Goal: Task Accomplishment & Management: Manage account settings

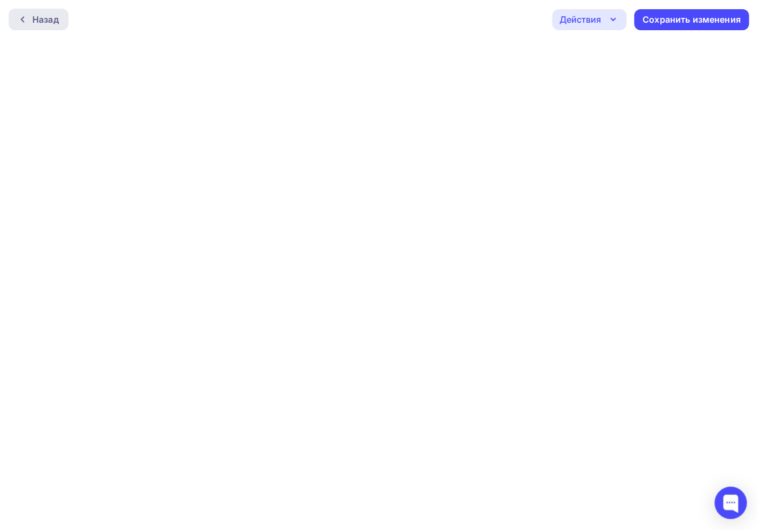
click at [46, 22] on div "Назад" at bounding box center [45, 19] width 26 height 13
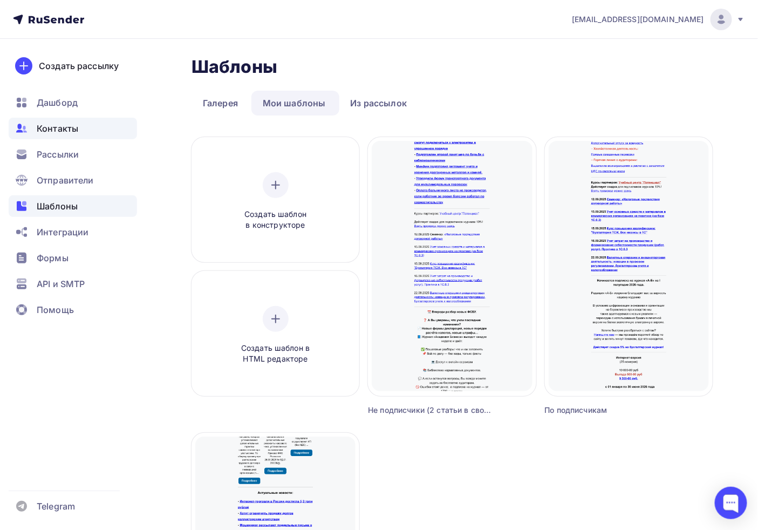
click at [83, 125] on div "Контакты" at bounding box center [73, 129] width 128 height 22
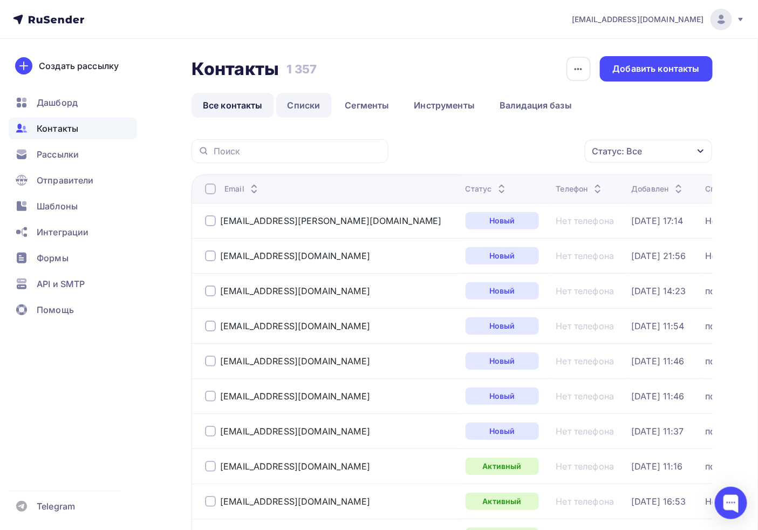
click at [308, 104] on link "Списки" at bounding box center [304, 105] width 56 height 25
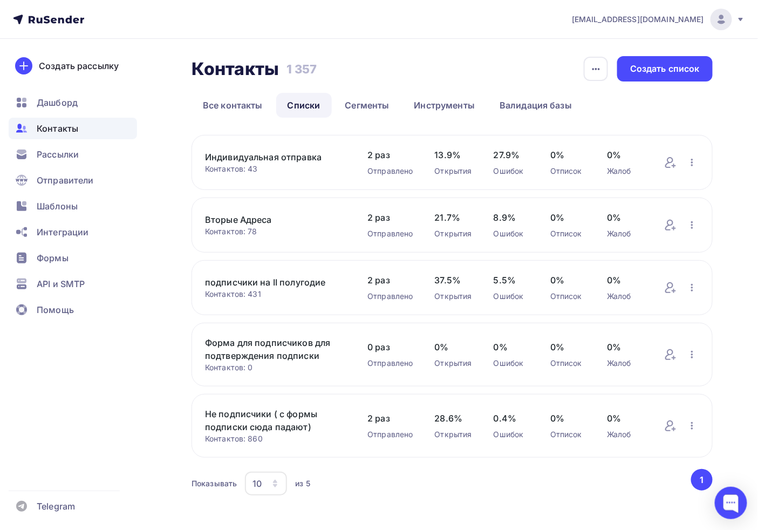
click at [243, 276] on link "подписчики на II полугодие" at bounding box center [275, 282] width 141 height 13
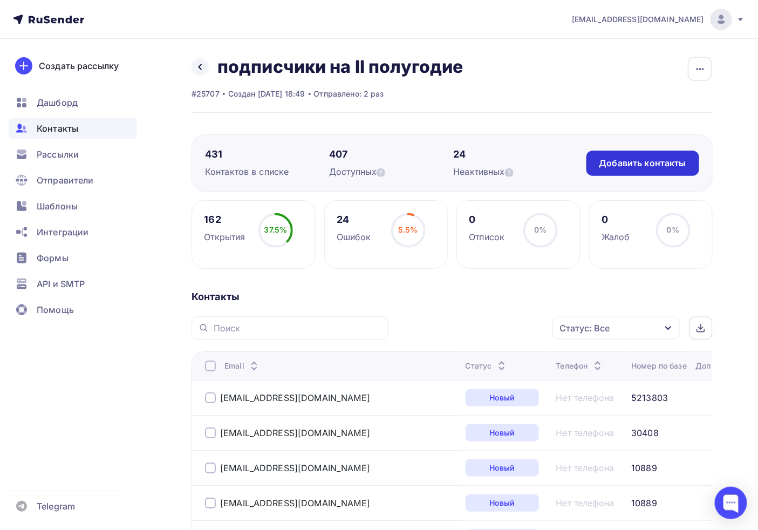
click at [671, 160] on div "Добавить контакты" at bounding box center [642, 163] width 87 height 12
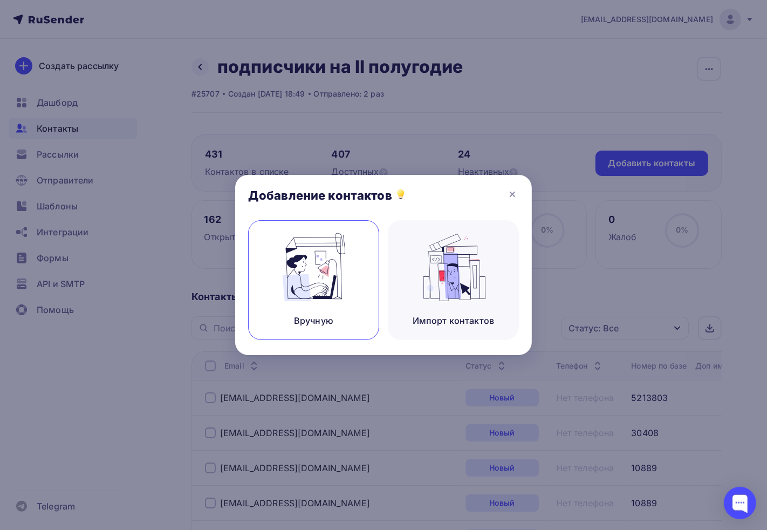
click at [336, 278] on img at bounding box center [314, 267] width 72 height 68
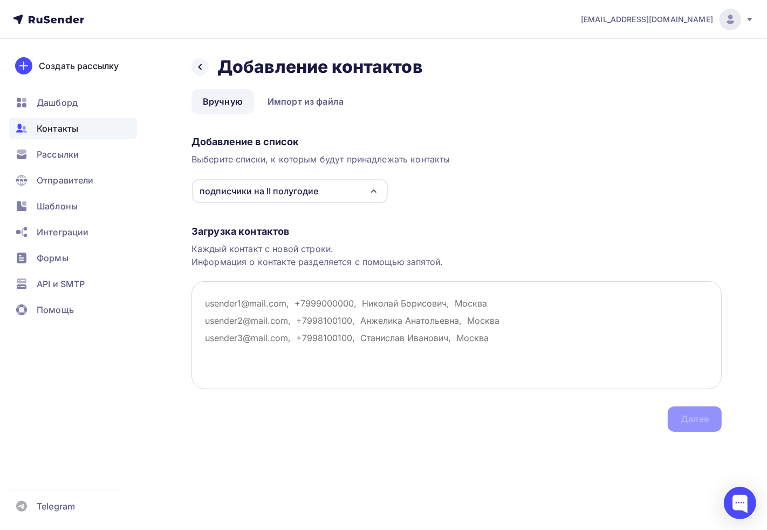
click at [292, 306] on textarea at bounding box center [456, 335] width 530 height 108
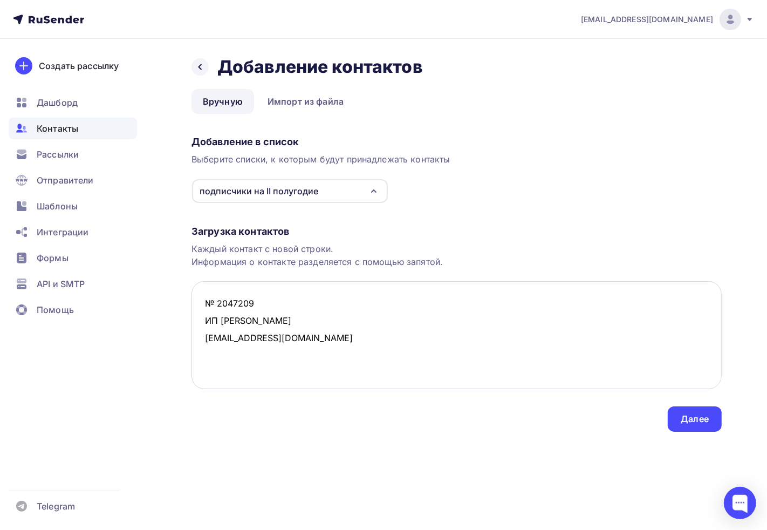
click at [205, 318] on textarea "№ 2047209 ИП Исаков Пирмагомед Гусейнович 83435566662@mail.ru" at bounding box center [456, 335] width 530 height 108
drag, startPoint x: 217, startPoint y: 303, endPoint x: 140, endPoint y: 294, distance: 77.7
click at [140, 294] on div "adm@ab-express.ru Аккаунт Тарифы Выйти Создать рассылку Дашборд Контакты Рассыл…" at bounding box center [383, 237] width 767 height 475
drag, startPoint x: 203, startPoint y: 318, endPoint x: 340, endPoint y: 322, distance: 137.6
click at [340, 322] on textarea "2047209, ИП Исаков Пирмагомед Гусейнович 83435566662@mail.ru" at bounding box center [456, 335] width 530 height 108
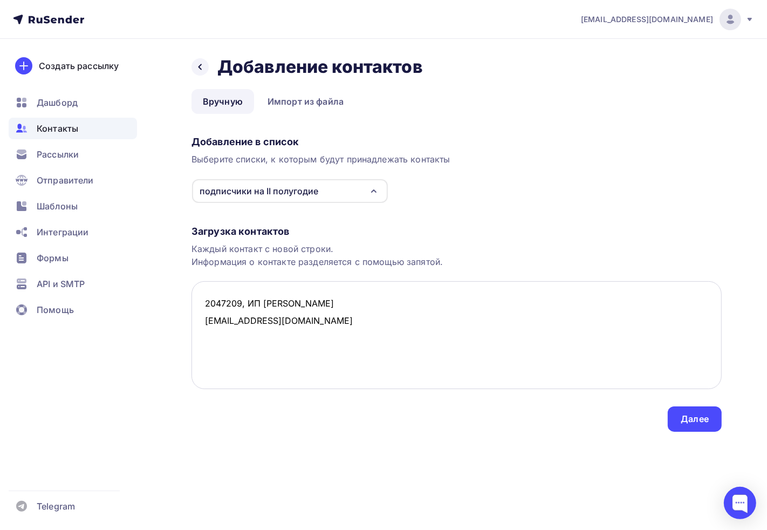
click at [201, 292] on textarea "2047209, ИП Исаков Пирмагомед Гусейнович 83435566662@mail.ru" at bounding box center [456, 335] width 530 height 108
drag, startPoint x: 331, startPoint y: 321, endPoint x: 154, endPoint y: 320, distance: 176.3
click at [155, 320] on div "Назад Добавление контактов Добавление контактов Вручную Импорт из файла Вручную…" at bounding box center [383, 257] width 767 height 436
paste textarea "Бизнес Факторинг okruzhalina@bk.ru"
drag, startPoint x: 301, startPoint y: 339, endPoint x: 186, endPoint y: 340, distance: 115.4
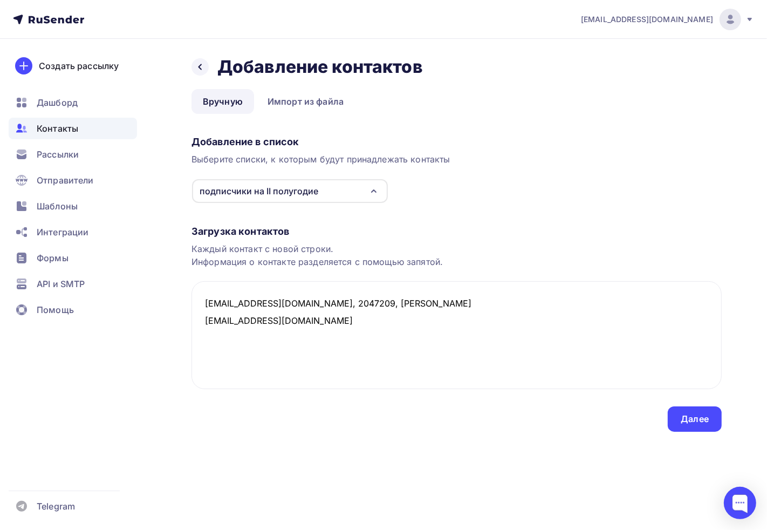
click at [186, 340] on div "Назад Добавление контактов Добавление контактов Вручную Импорт из файла Вручную…" at bounding box center [383, 257] width 767 height 436
click at [218, 341] on textarea "83435566662@mail.ru, 2047209, ИП Исаков Пирмагомед Гусейнович Бизнес Факторинг …" at bounding box center [456, 335] width 530 height 108
click at [202, 317] on textarea "83435566662@mail.ru, 2047209, ИП Исаков Пирмагомед Гусейнович Бизнес Факторинг …" at bounding box center [456, 335] width 530 height 108
paste textarea "okruzhalina@bk.ru"
drag, startPoint x: 294, startPoint y: 328, endPoint x: 181, endPoint y: 331, distance: 113.3
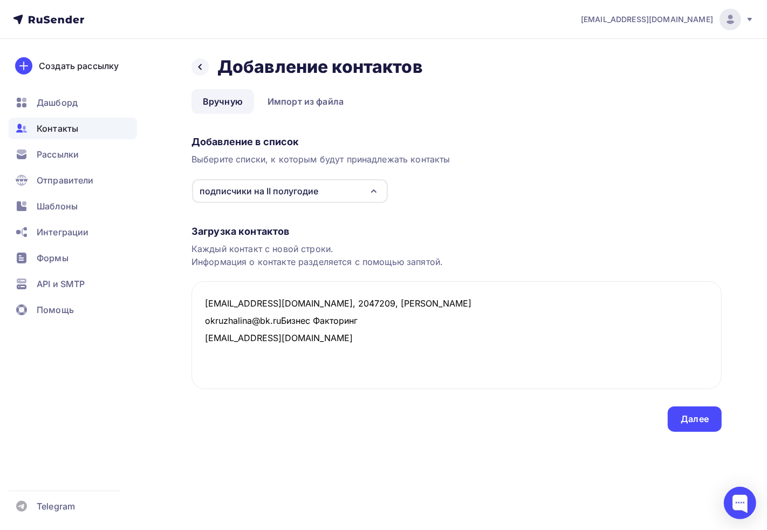
click at [182, 332] on div "Назад Добавление контактов Добавление контактов Вручную Импорт из файла Вручную…" at bounding box center [383, 257] width 767 height 436
click at [279, 321] on textarea "83435566662@mail.ru, 2047209, ИП Исаков Пирмагомед Гусейнович okruzhalina@bk.ru…" at bounding box center [456, 335] width 530 height 108
click at [282, 321] on textarea "83435566662@mail.ru, 2047209, ИП Исаков Пирмагомед Гусейнович okruzhalina@bk.ru…" at bounding box center [456, 335] width 530 height 108
click at [292, 333] on textarea "83435566662@mail.ru, 2047209, ИП Исаков Пирмагомед Гусейнович okruzhalina@bk.ru…" at bounding box center [456, 335] width 530 height 108
paste textarea "mmv_16@mail.ru № 3765676 Фирма Евросфера"
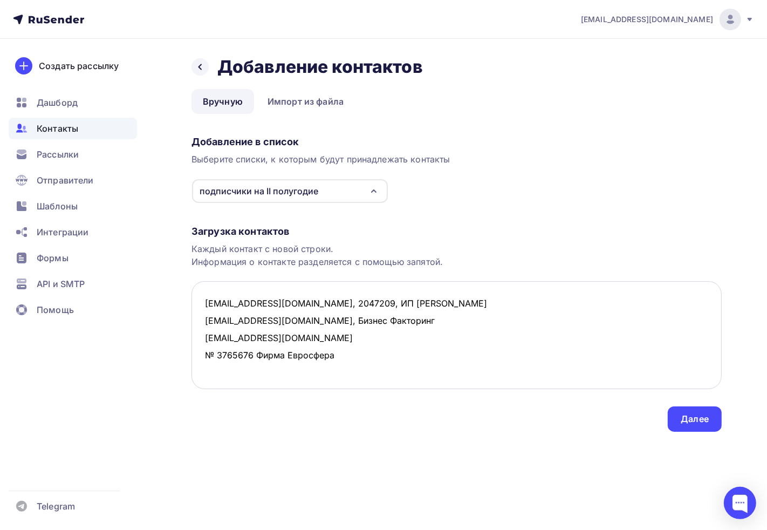
click at [206, 354] on textarea "83435566662@mail.ru, 2047209, ИП Исаков Пирмагомед Гусейнович okruzhalina@bk.ru…" at bounding box center [456, 335] width 530 height 108
drag, startPoint x: 218, startPoint y: 353, endPoint x: 207, endPoint y: 353, distance: 11.9
click at [207, 353] on textarea "83435566662@mail.ru, 2047209, ИП Исаков Пирмагомед Гусейнович okruzhalina@bk.ru…" at bounding box center [456, 335] width 530 height 108
click at [311, 330] on textarea "83435566662@mail.ru, 2047209, ИП Исаков Пирмагомед Гусейнович okruzhalina@bk.ru…" at bounding box center [456, 335] width 530 height 108
click at [433, 326] on textarea "83435566662@mail.ru, 2047209, ИП Исаков Пирмагомед Гусейнович okruzhalina@bk.ru…" at bounding box center [456, 335] width 530 height 108
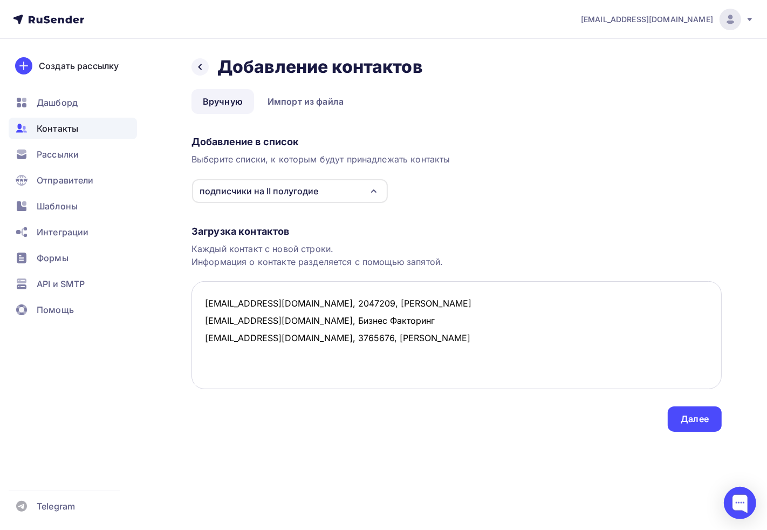
click at [427, 331] on textarea "83435566662@mail.ru, 2047209, ИП Исаков Пирмагомед Гусейнович okruzhalina@bk.ru…" at bounding box center [456, 335] width 530 height 108
paste textarea "tpv@oootpv.ru № 7388128 ТПВ+ uralvtorma@yandex.ru № 7384665 ООО "УРАЛВТОРМА""
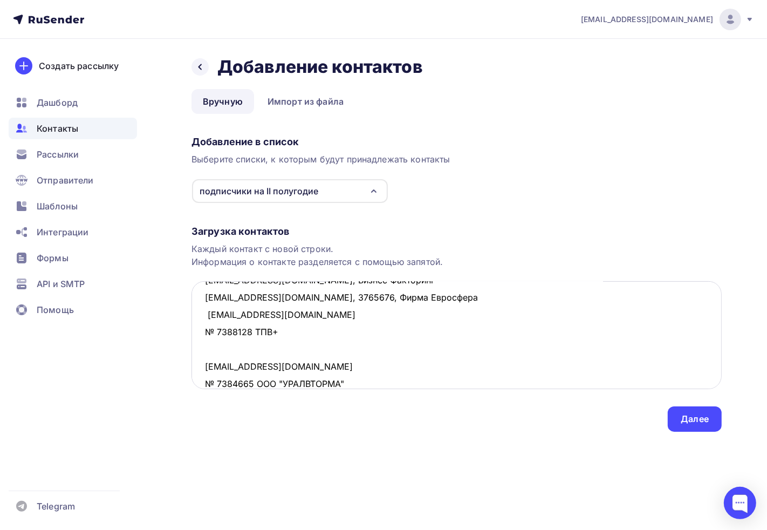
click at [207, 327] on textarea "83435566662@mail.ru, 2047209, ИП Исаков Пирмагомед Гусейнович okruzhalina@bk.ru…" at bounding box center [456, 335] width 530 height 108
click at [218, 331] on textarea "83435566662@mail.ru, 2047209, ИП Исаков Пирмагомед Гусейнович okruzhalina@bk.ru…" at bounding box center [456, 335] width 530 height 108
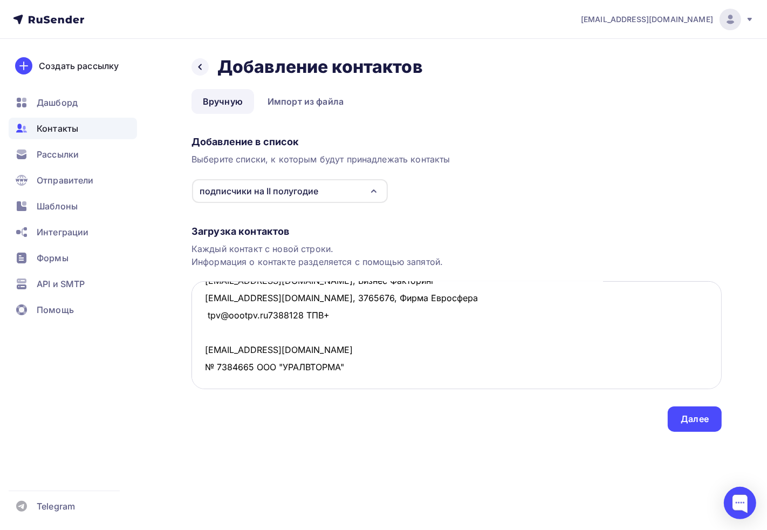
scroll to position [40, 0]
drag, startPoint x: 301, startPoint y: 317, endPoint x: 313, endPoint y: 317, distance: 12.4
click at [304, 317] on textarea "83435566662@mail.ru, 2047209, ИП Исаков Пирмагомед Гусейнович okruzhalina@bk.ru…" at bounding box center [456, 335] width 530 height 108
click at [313, 317] on textarea "83435566662@mail.ru, 2047209, ИП Исаков Пирмагомед Гусейнович okruzhalina@bk.ru…" at bounding box center [456, 335] width 530 height 108
click at [306, 315] on textarea "83435566662@mail.ru, 2047209, ИП Исаков Пирмагомед Гусейнович okruzhalina@bk.ru…" at bounding box center [456, 335] width 530 height 108
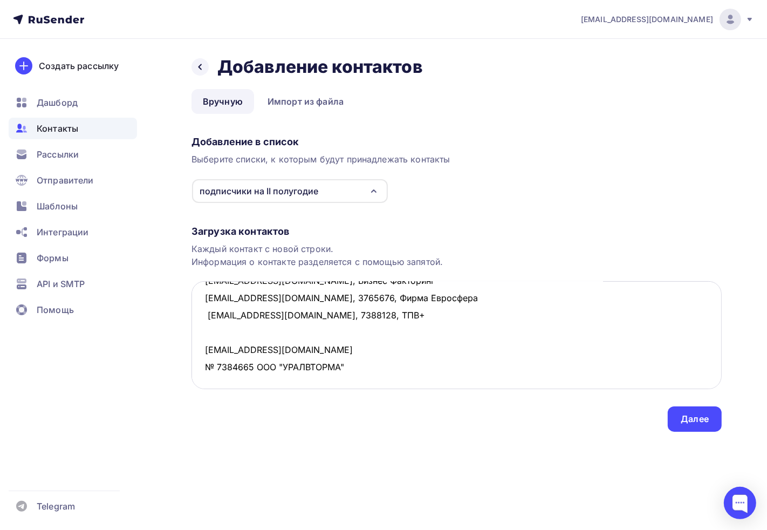
click at [208, 363] on textarea "83435566662@mail.ru, 2047209, ИП Исаков Пирмагомед Гусейнович okruzhalina@bk.ru…" at bounding box center [456, 335] width 530 height 108
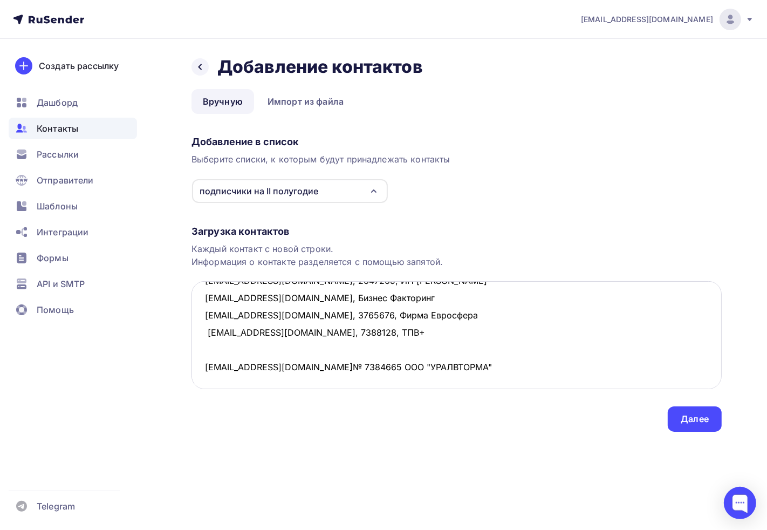
scroll to position [23, 0]
click at [312, 363] on textarea "83435566662@mail.ru, 2047209, ИП Исаков Пирмагомед Гусейнович okruzhalina@bk.ru…" at bounding box center [456, 335] width 530 height 108
click at [339, 365] on textarea "83435566662@mail.ru, 2047209, ИП Исаков Пирмагомед Гусейнович okruzhalina@bk.ru…" at bounding box center [456, 335] width 530 height 108
click at [486, 376] on textarea "83435566662@mail.ru, 2047209, ИП Исаков Пирмагомед Гусейнович okruzhalina@bk.ru…" at bounding box center [456, 335] width 530 height 108
type textarea "83435566662@mail.ru, 2047209, ИП Исаков Пирмагомед Гусейнович okruzhalina@bk.ru…"
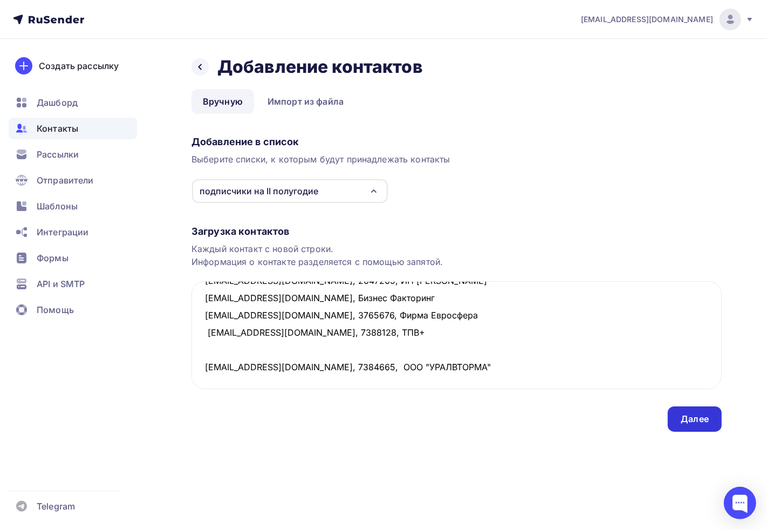
click at [683, 422] on div "Далее" at bounding box center [695, 419] width 28 height 12
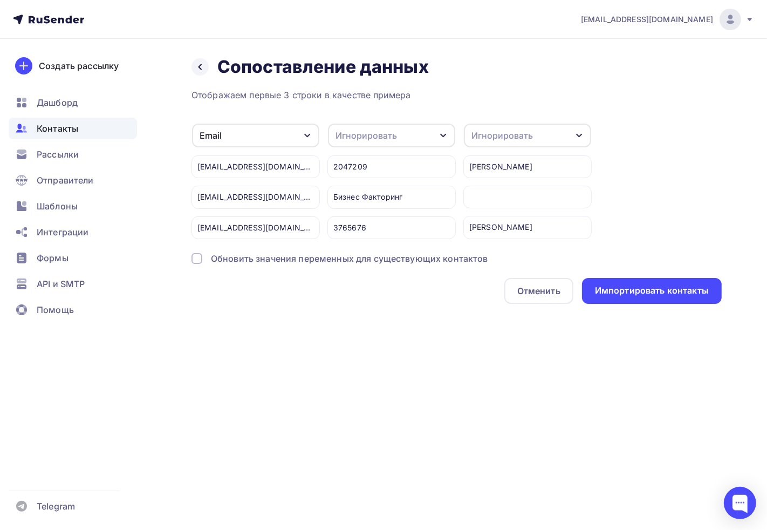
click at [369, 143] on div "Игнорировать" at bounding box center [391, 135] width 127 height 24
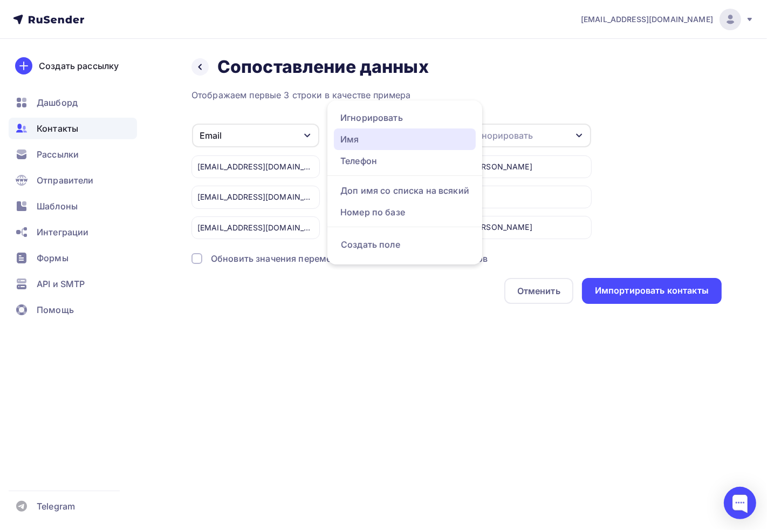
click at [369, 143] on div "Имя" at bounding box center [404, 139] width 129 height 13
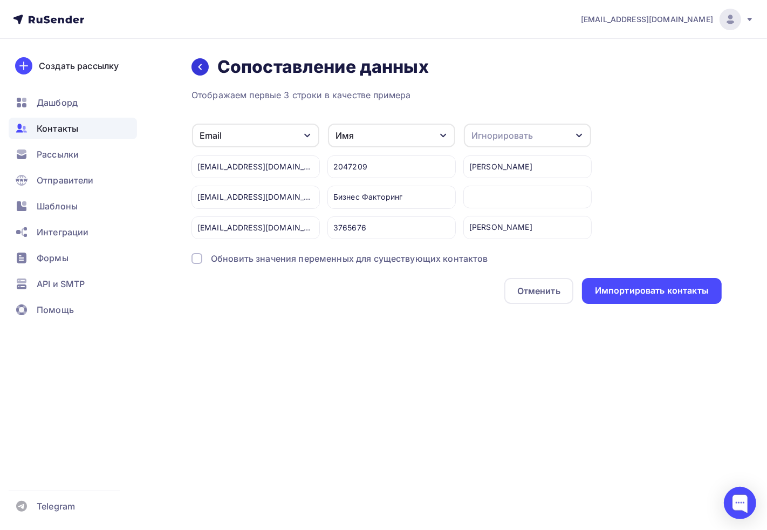
click at [195, 65] on div at bounding box center [199, 66] width 17 height 17
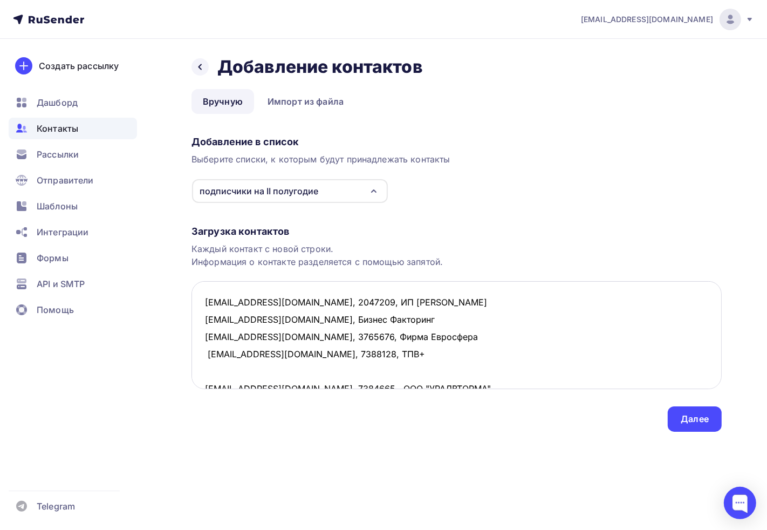
scroll to position [0, 0]
drag, startPoint x: 368, startPoint y: 318, endPoint x: 287, endPoint y: 314, distance: 80.4
click at [287, 314] on textarea "83435566662@mail.ru, 2047209, ИП Исаков Пирмагомед Гусейнович okruzhalina@bk.ru…" at bounding box center [456, 335] width 530 height 108
click at [326, 348] on textarea "83435566662@mail.ru, 2047209, ИП Исаков Пирмагомед Гусейнович okruzhalina@bk.ru…" at bounding box center [456, 335] width 530 height 108
drag, startPoint x: 371, startPoint y: 316, endPoint x: 286, endPoint y: 327, distance: 85.4
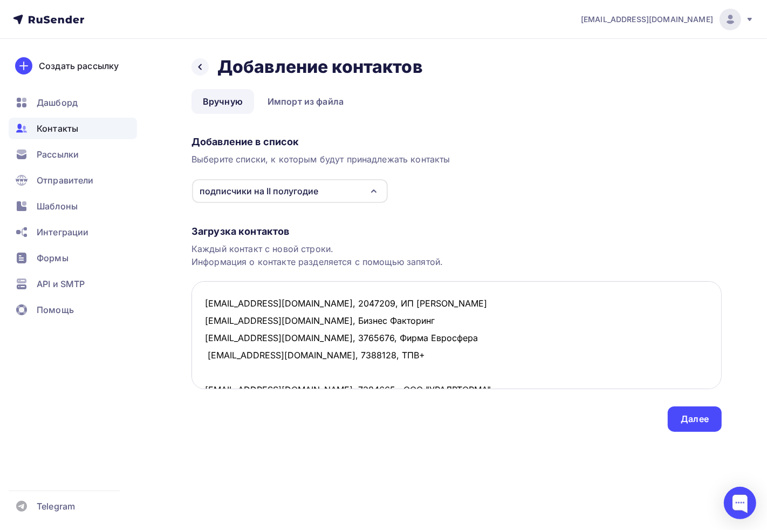
click at [286, 327] on textarea "83435566662@mail.ru, 2047209, ИП Исаков Пирмагомед Гусейнович okruzhalina@bk.ru…" at bounding box center [456, 335] width 530 height 108
click at [373, 318] on textarea "83435566662@mail.ru, 2047209, ИП Исаков Пирмагомед Гусейнович okruzhalina@bk.ru…" at bounding box center [456, 335] width 530 height 108
drag, startPoint x: 373, startPoint y: 318, endPoint x: 195, endPoint y: 319, distance: 178.0
click at [195, 319] on textarea "83435566662@mail.ru, 2047209, ИП Исаков Пирмагомед Гусейнович okruzhalina@bk.ru…" at bounding box center [456, 335] width 530 height 108
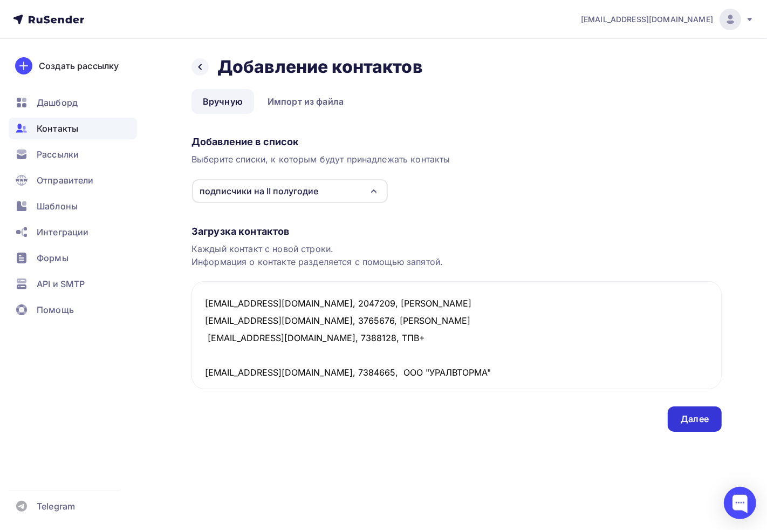
type textarea "83435566662@mail.ru, 2047209, ИП Исаков Пирмагомед Гусейнович mmv_16@mail.ru, 3…"
click at [695, 426] on div "Далее" at bounding box center [695, 418] width 54 height 25
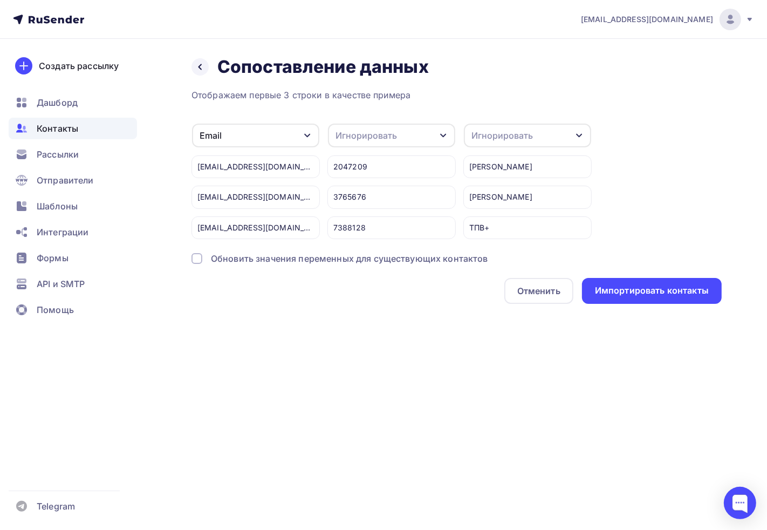
drag, startPoint x: 397, startPoint y: 123, endPoint x: 396, endPoint y: 128, distance: 5.4
click at [396, 123] on div "Игнорировать" at bounding box center [391, 135] width 127 height 24
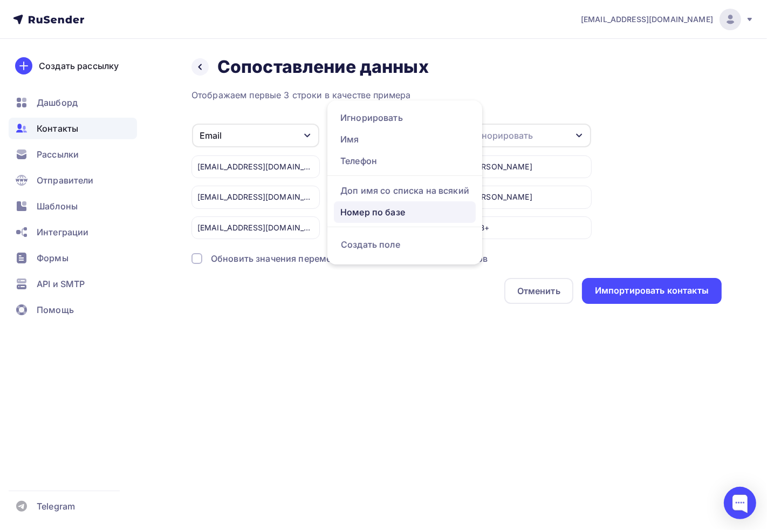
click at [391, 207] on div "Номер по базе" at bounding box center [404, 211] width 129 height 13
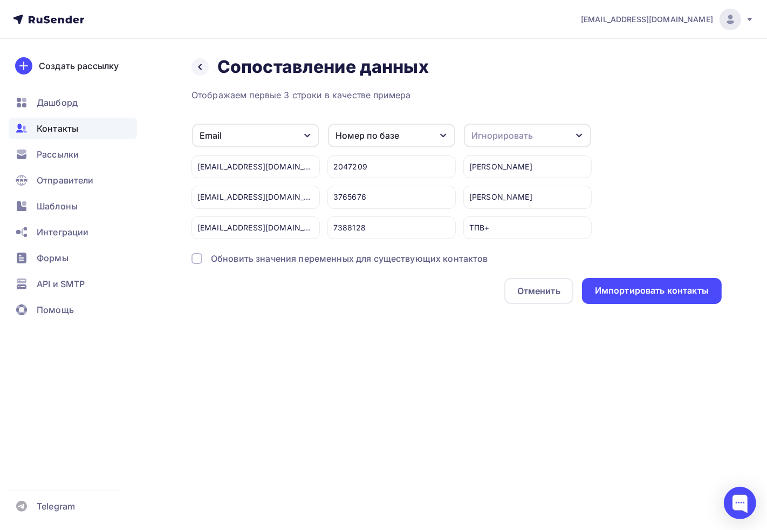
click at [516, 137] on div "Игнорировать" at bounding box center [501, 135] width 61 height 13
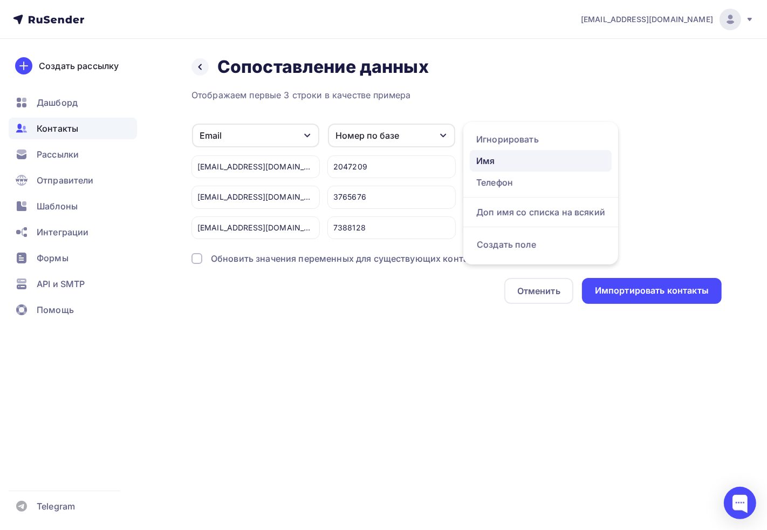
click at [495, 152] on link "Имя" at bounding box center [541, 161] width 142 height 22
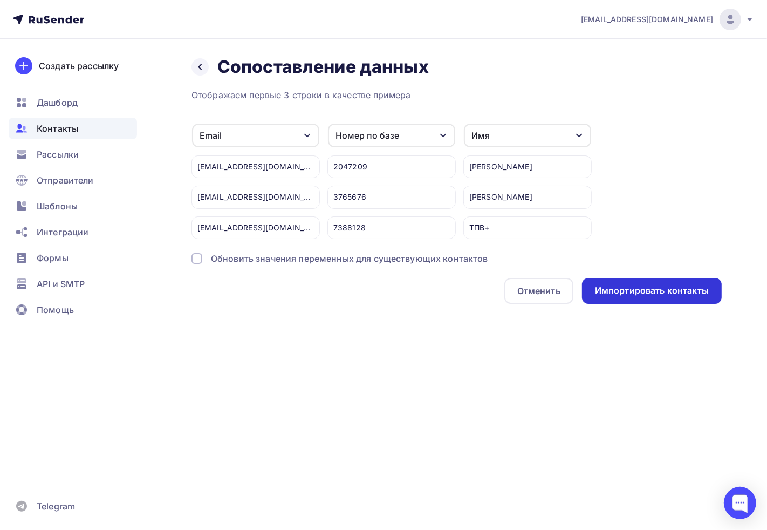
click at [637, 278] on div "Импортировать контакты" at bounding box center [652, 291] width 140 height 26
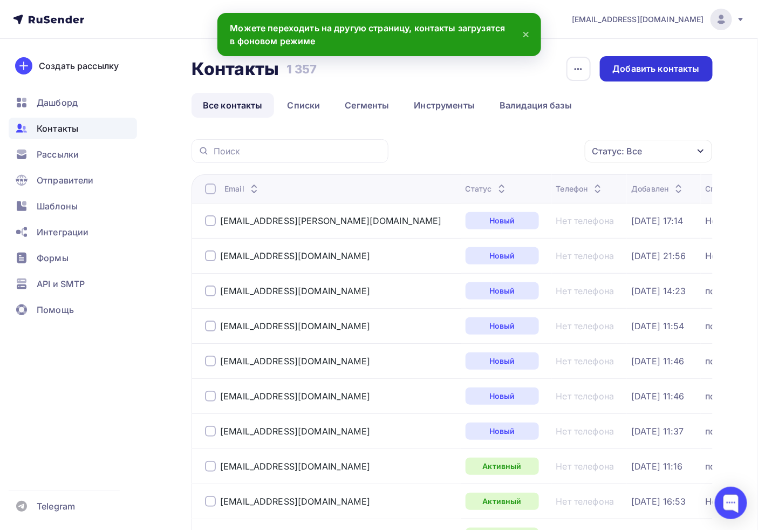
click at [613, 73] on div "Добавить контакты" at bounding box center [656, 68] width 113 height 25
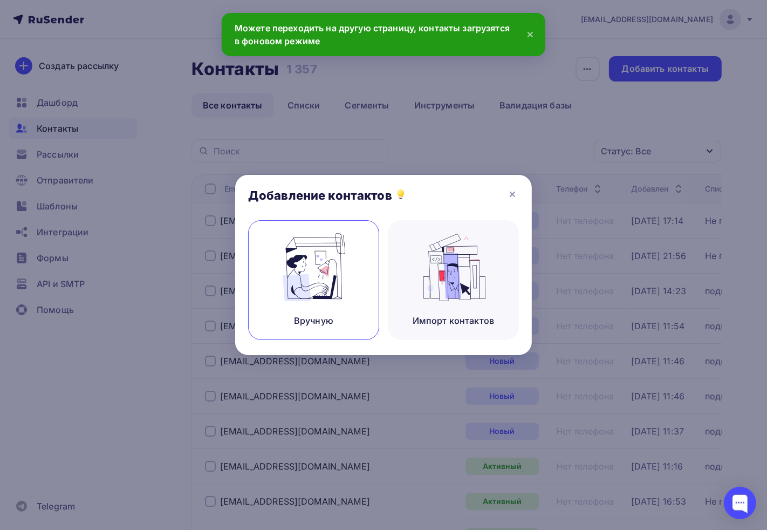
click at [266, 262] on div "Вручную" at bounding box center [313, 280] width 131 height 120
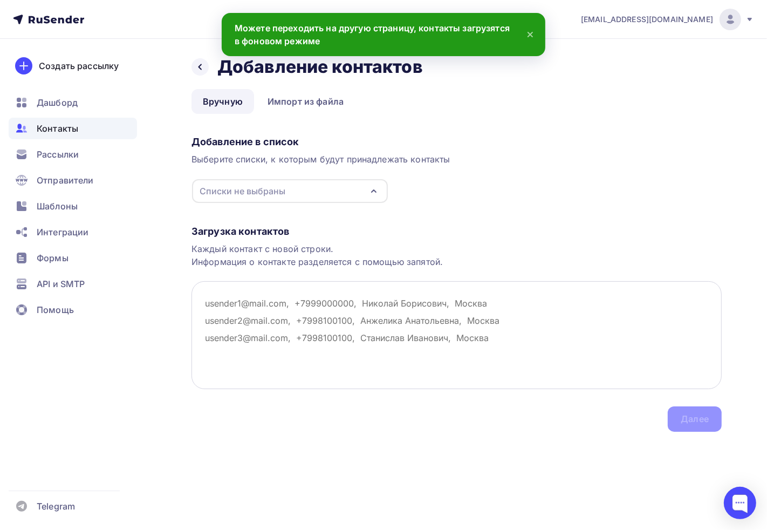
click at [314, 310] on textarea at bounding box center [456, 335] width 530 height 108
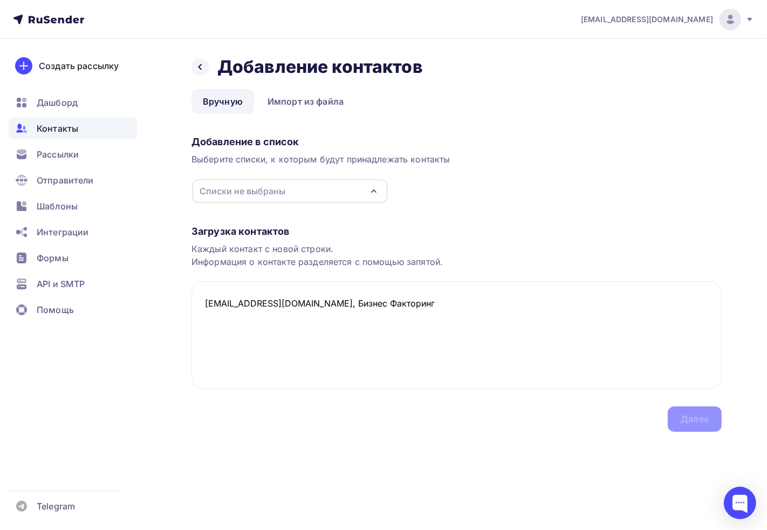
click at [282, 186] on div "Списки не выбраны" at bounding box center [243, 190] width 86 height 13
type textarea "okruzhalina@bk.ru, Бизнес Факторинг"
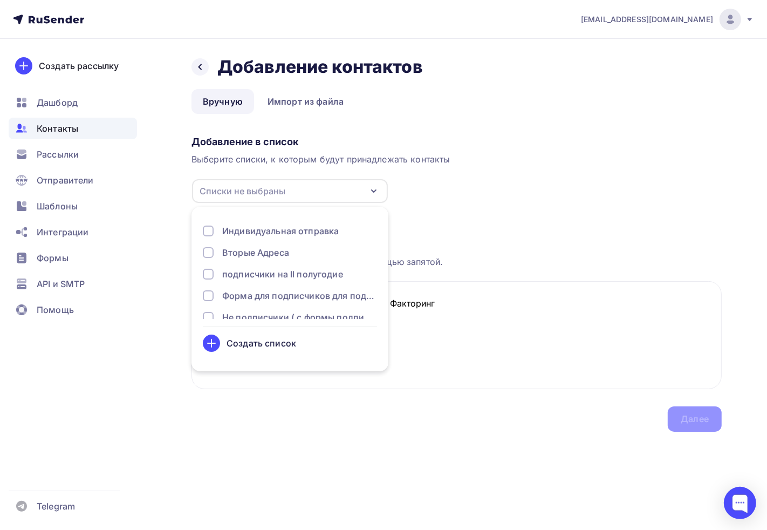
click at [284, 278] on div "подписчики на II полугодие" at bounding box center [282, 273] width 121 height 13
click at [694, 403] on div "Загрузка контактов Каждый контакт с новой строки. Информация о контакте разделя…" at bounding box center [456, 317] width 530 height 228
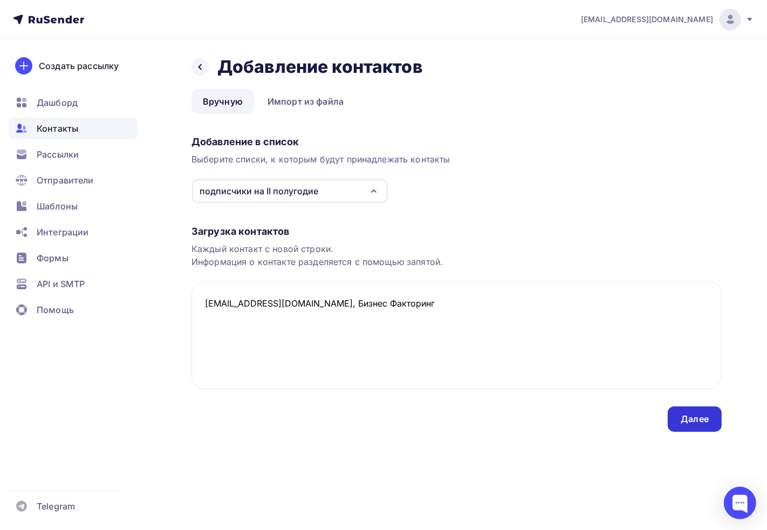
click at [698, 414] on div "Далее" at bounding box center [695, 419] width 28 height 12
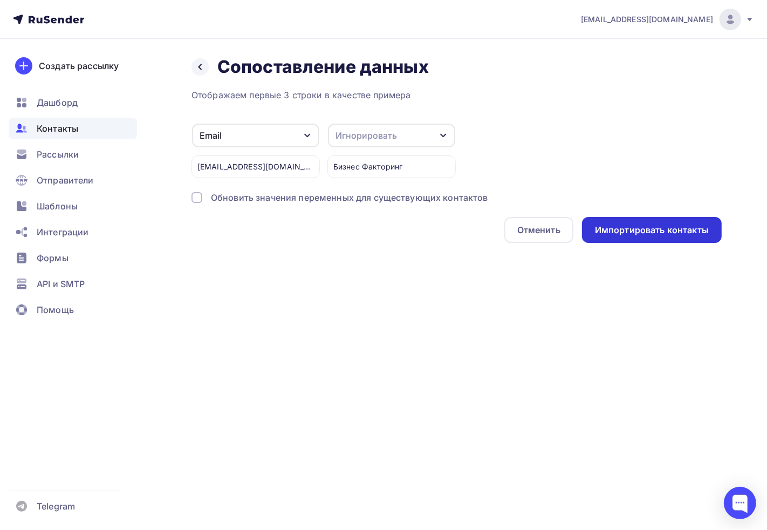
click at [623, 228] on div "Импортировать контакты" at bounding box center [652, 230] width 114 height 12
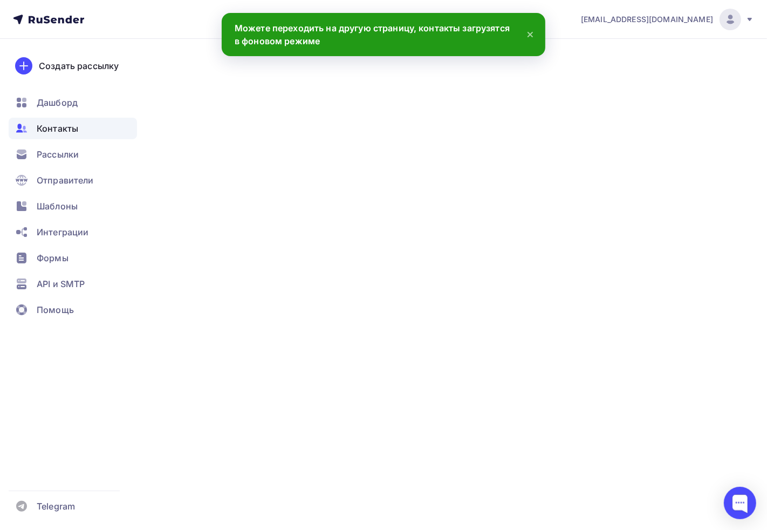
click at [519, 274] on div at bounding box center [535, 277] width 57 height 13
click at [516, 273] on div at bounding box center [535, 277] width 57 height 13
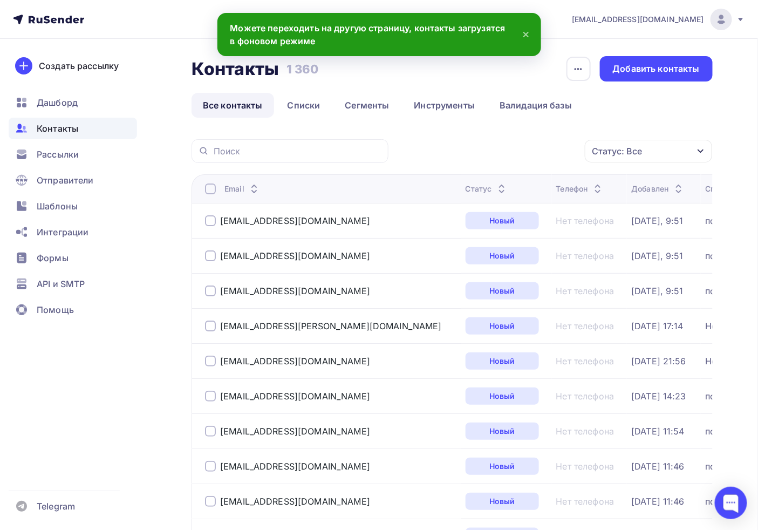
click at [414, 153] on div "Статус: Все Статус Новый Активный Не существует Переполнен Недоступен Отписан О…" at bounding box center [554, 151] width 317 height 24
drag, startPoint x: 286, startPoint y: 122, endPoint x: 277, endPoint y: 157, distance: 36.6
click at [277, 157] on div at bounding box center [289, 151] width 197 height 24
click at [264, 150] on input "text" at bounding box center [298, 151] width 168 height 12
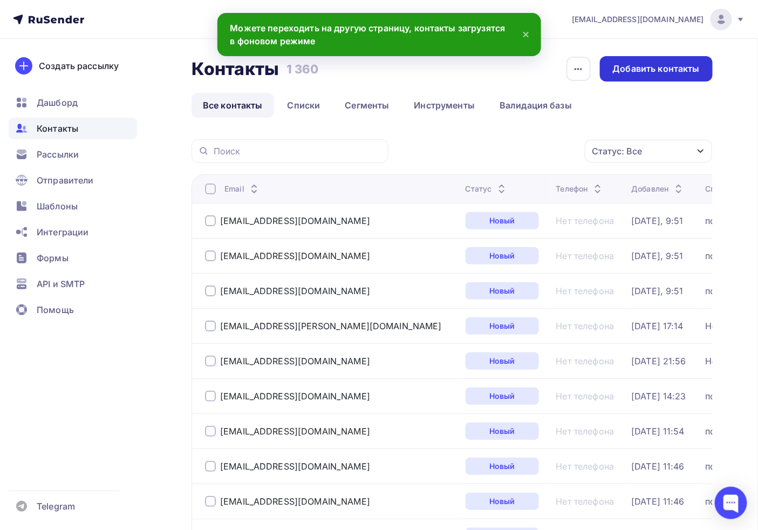
click at [670, 68] on div "Добавить контакты" at bounding box center [656, 69] width 87 height 12
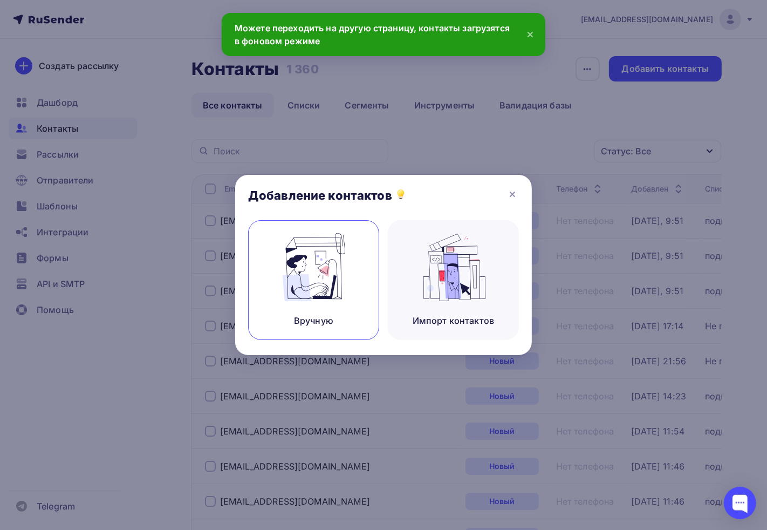
click at [326, 249] on img at bounding box center [314, 267] width 72 height 68
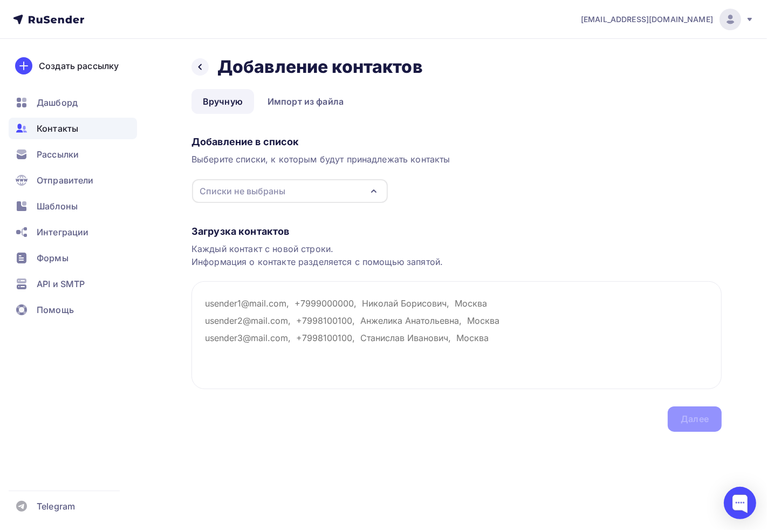
click at [260, 187] on div "Списки не выбраны" at bounding box center [243, 190] width 86 height 13
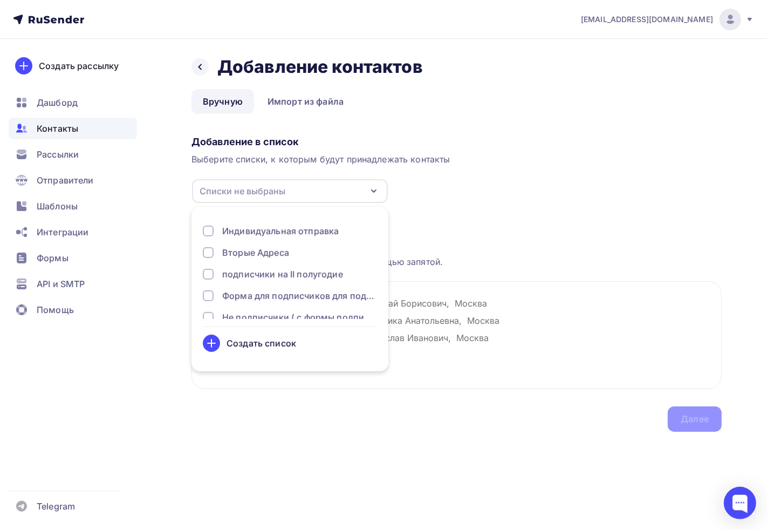
click at [249, 271] on div "подписчики на II полугодие" at bounding box center [282, 273] width 121 height 13
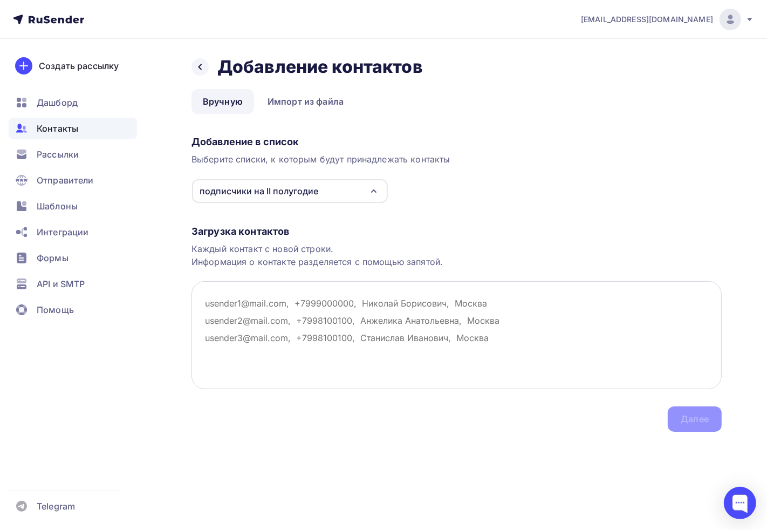
click at [547, 342] on textarea at bounding box center [456, 335] width 530 height 108
paste textarea "okruzhalina@bk.ru, Бизнес Факторинг"
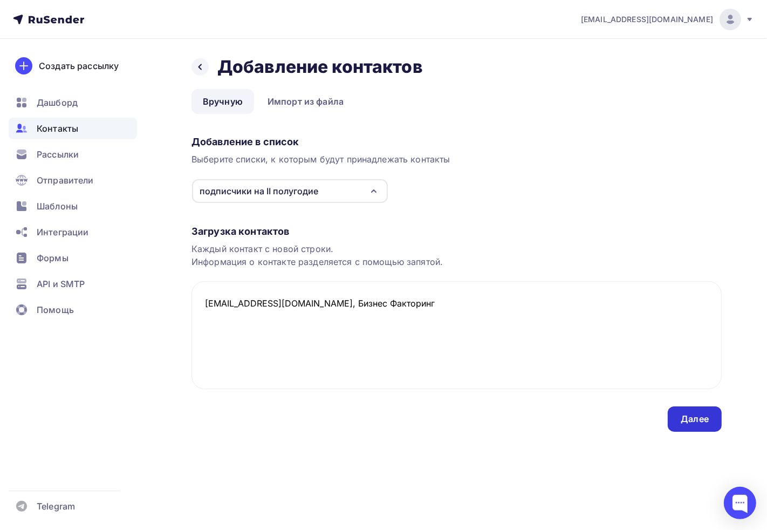
type textarea "okruzhalina@bk.ru, Бизнес Факторинг"
click at [670, 421] on div "Далее" at bounding box center [695, 418] width 54 height 25
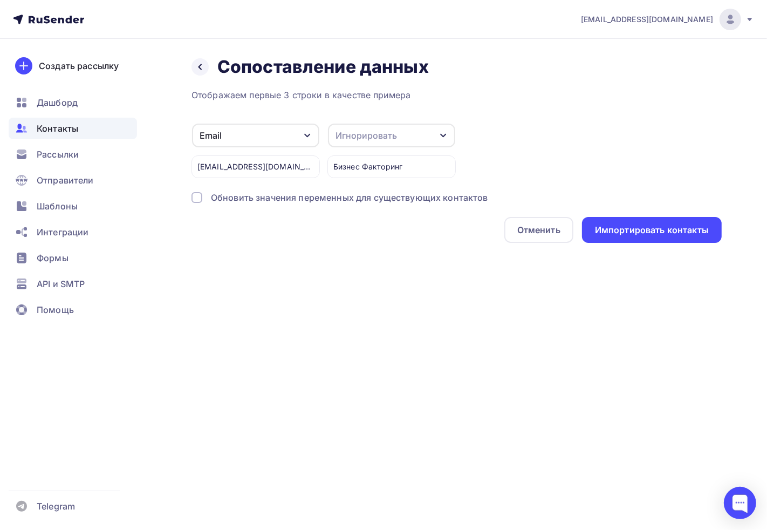
click at [338, 133] on div "Игнорировать" at bounding box center [365, 135] width 61 height 13
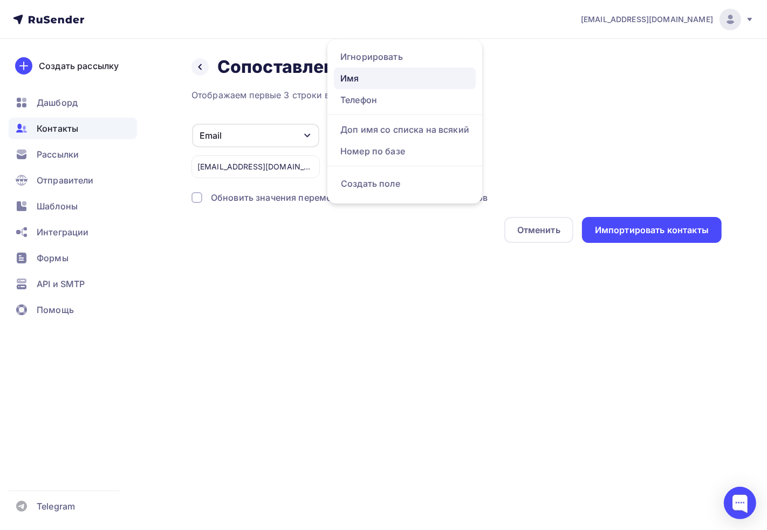
click at [366, 72] on div "Имя" at bounding box center [404, 78] width 129 height 13
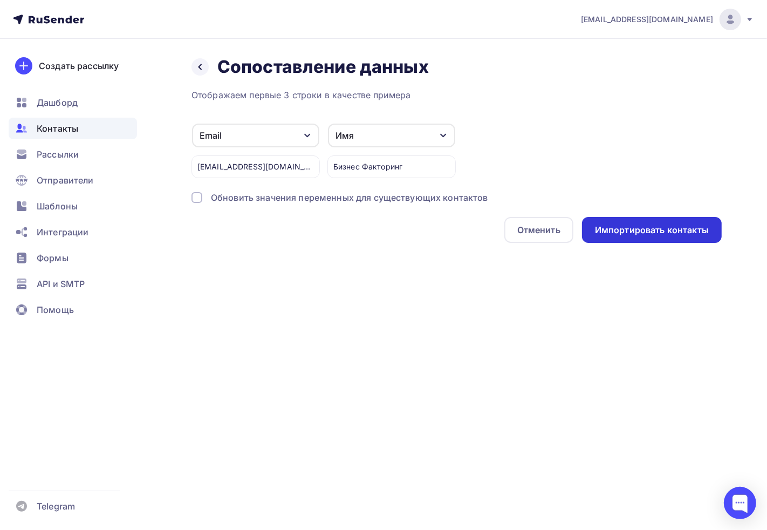
click at [622, 217] on div "Импортировать контакты" at bounding box center [652, 230] width 140 height 26
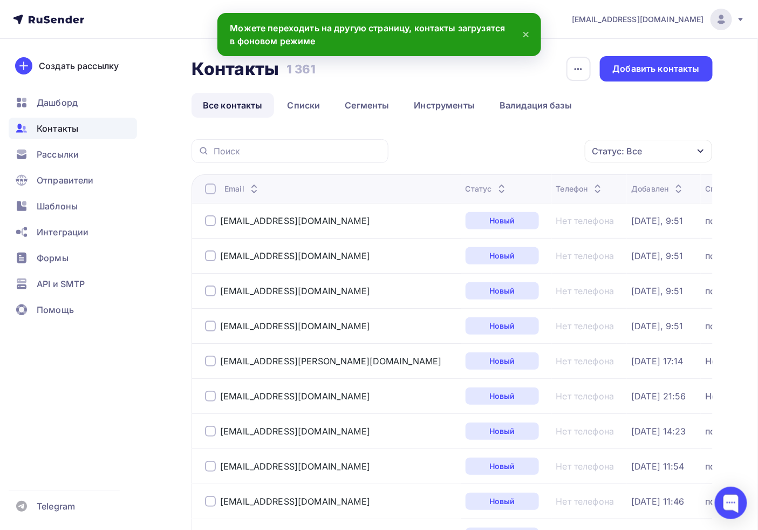
click at [527, 31] on icon at bounding box center [525, 34] width 13 height 13
